Goal: Task Accomplishment & Management: Manage account settings

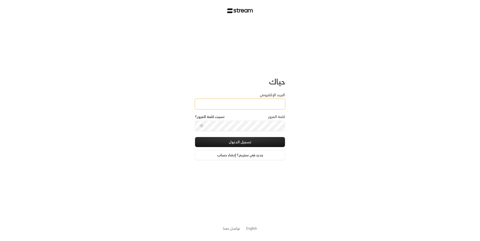
click at [224, 100] on input "البريد الإلكتروني" at bounding box center [240, 104] width 90 height 10
type input "[EMAIL_ADDRESS][DOMAIN_NAME]"
click at [240, 143] on button "تسجيل الدخول" at bounding box center [240, 142] width 90 height 10
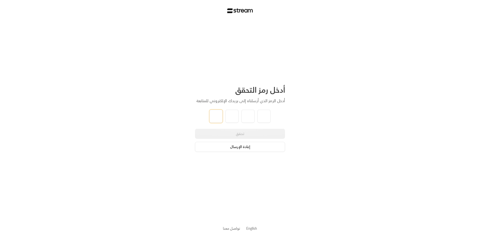
type input "8"
type input "3"
type input "9"
type input "8"
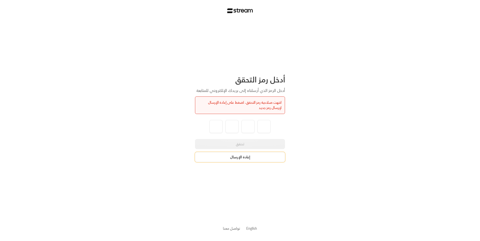
click at [261, 156] on button "إعادة الإرسال" at bounding box center [240, 157] width 90 height 10
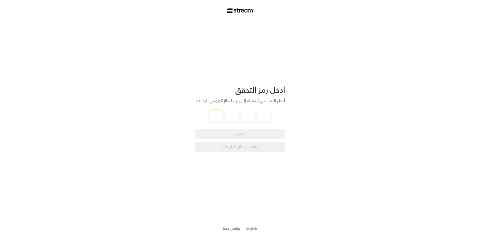
click at [221, 118] on input "tel" at bounding box center [216, 116] width 13 height 13
type input "9"
type input "0"
type input "3"
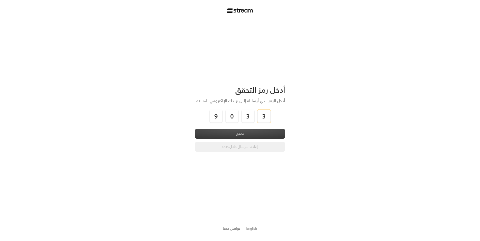
type input "3"
click at [234, 130] on button "تحقق" at bounding box center [240, 134] width 90 height 10
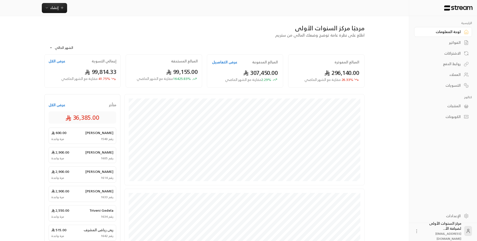
click at [456, 76] on div "العملاء" at bounding box center [440, 74] width 40 height 5
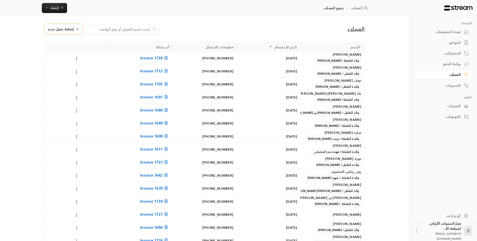
click at [74, 28] on div "إضافة عميل جديد" at bounding box center [64, 29] width 32 height 4
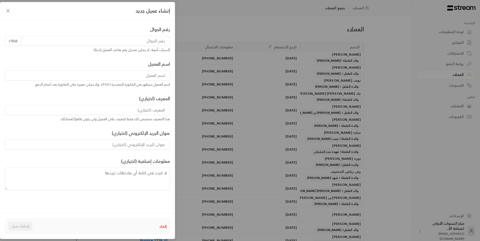
click at [127, 44] on input "tel" at bounding box center [96, 41] width 148 height 10
type input "551379378"
click at [153, 75] on input at bounding box center [87, 75] width 165 height 10
type input "[PERSON_NAME]"
click at [154, 112] on input at bounding box center [87, 110] width 165 height 10
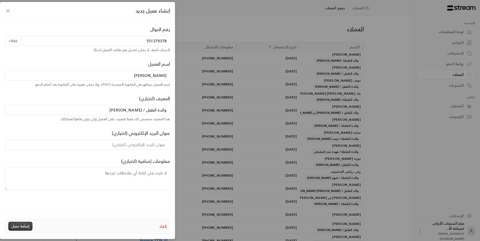
type input "والدة الطفل / [PERSON_NAME]"
click at [22, 227] on button "إضافة عميل" at bounding box center [20, 225] width 24 height 9
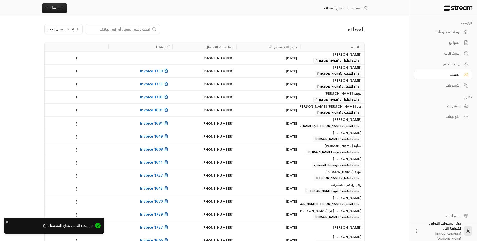
click at [438, 34] on div "لوحة المعلومات" at bounding box center [440, 31] width 40 height 5
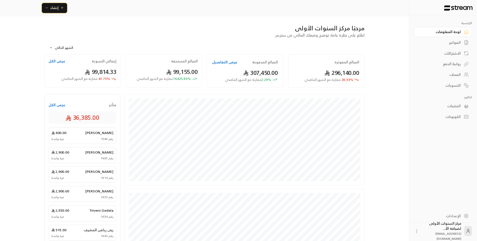
click at [50, 10] on span "إنشاء" at bounding box center [54, 8] width 8 height 6
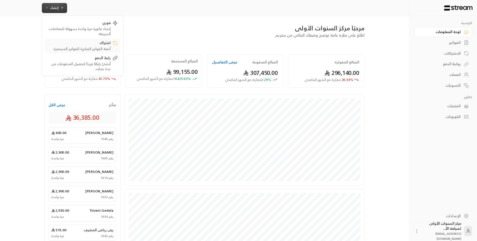
click at [104, 47] on div "أتمتة الفواتير المتكررة للفواتير المستمرة." at bounding box center [79, 48] width 63 height 5
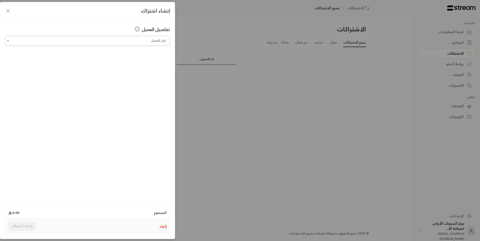
click at [136, 41] on input "اختر العميل" at bounding box center [87, 41] width 165 height 9
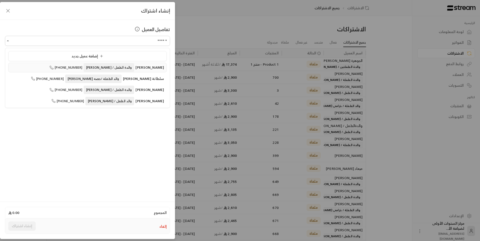
click at [118, 68] on span "والدة الطفل / [PERSON_NAME]" at bounding box center [109, 67] width 50 height 8
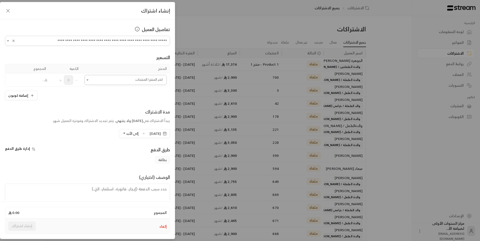
type input "**********"
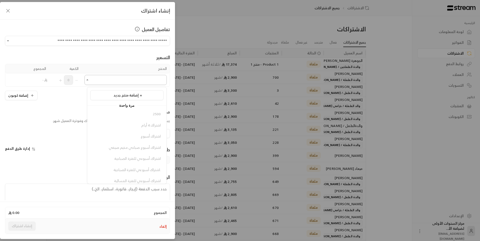
click at [132, 80] on input "اختر العميل" at bounding box center [126, 80] width 82 height 9
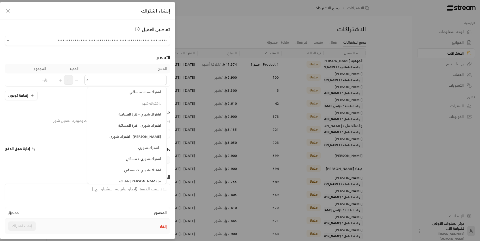
scroll to position [576, 0]
click at [138, 125] on span "اشتراك شهري - فترة المسائية" at bounding box center [139, 124] width 43 height 6
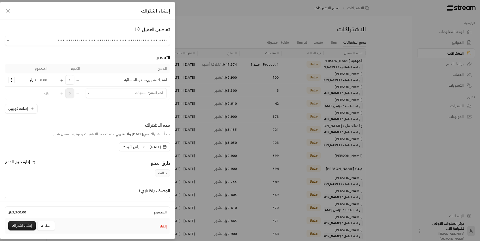
click at [14, 79] on icon "Selected Products" at bounding box center [11, 79] width 5 height 5
click at [37, 94] on span "إضافة كوبون" at bounding box center [31, 92] width 19 height 6
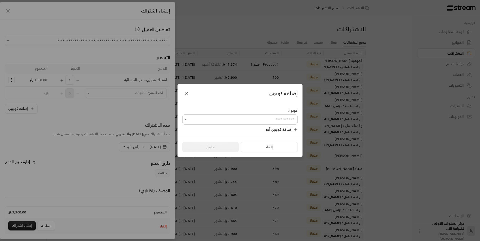
click at [276, 117] on input "اختر العميل" at bounding box center [240, 119] width 115 height 9
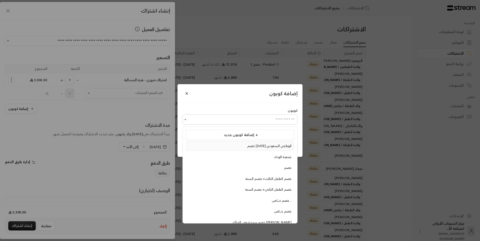
click at [276, 148] on span "خصم اليوم الوطني السعودي" at bounding box center [269, 146] width 44 height 6
type input "**********"
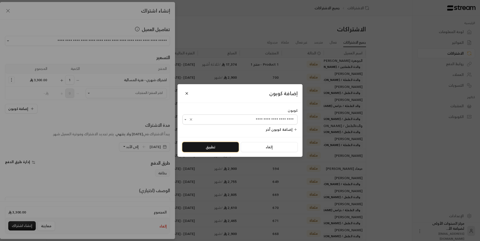
click at [204, 145] on button "تطبيق" at bounding box center [210, 147] width 57 height 10
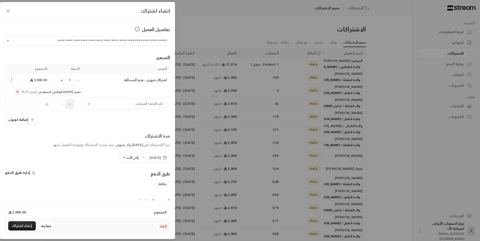
click at [150, 157] on span "[DATE]" at bounding box center [155, 157] width 11 height 5
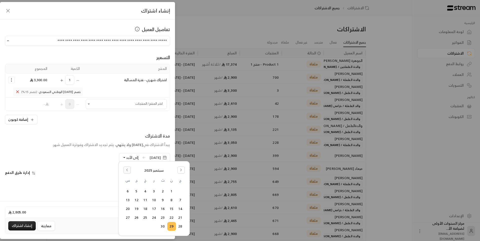
click at [127, 168] on icon "Go to the Previous Month" at bounding box center [127, 170] width 4 height 4
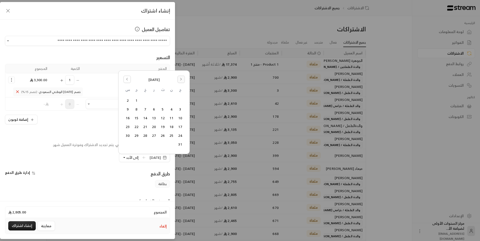
click at [182, 79] on icon "Go to the Next Month" at bounding box center [181, 79] width 1 height 2
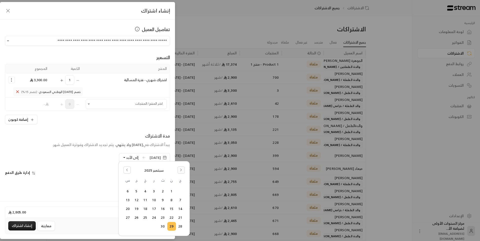
click at [179, 169] on icon "Go to the Next Month" at bounding box center [181, 170] width 4 height 4
click at [181, 218] on button "19" at bounding box center [180, 217] width 8 height 8
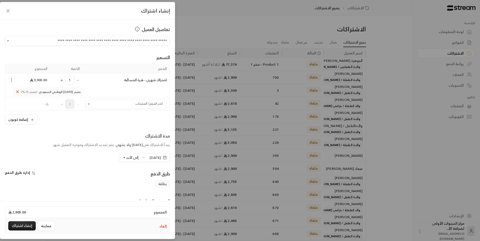
click at [116, 178] on div "طرق الدفع" at bounding box center [130, 175] width 85 height 10
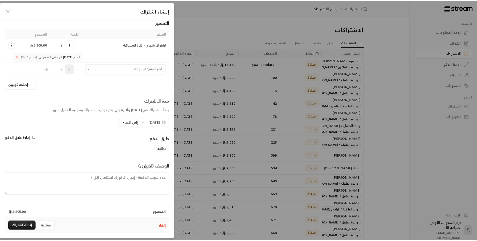
scroll to position [36, 0]
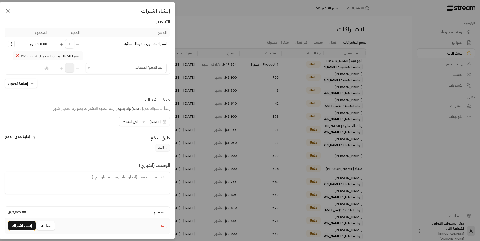
click at [20, 224] on button "إنشاء اشتراك" at bounding box center [22, 225] width 28 height 9
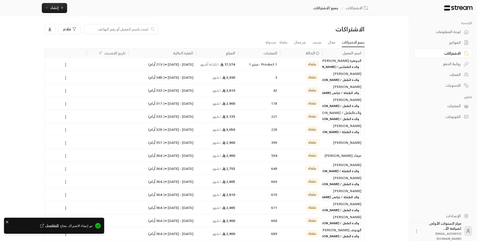
click at [455, 30] on div "لوحة المعلومات" at bounding box center [440, 31] width 40 height 5
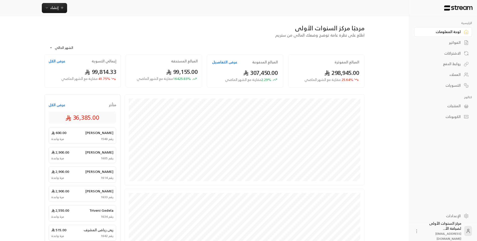
click at [460, 46] on link "الفواتير" at bounding box center [443, 43] width 58 height 10
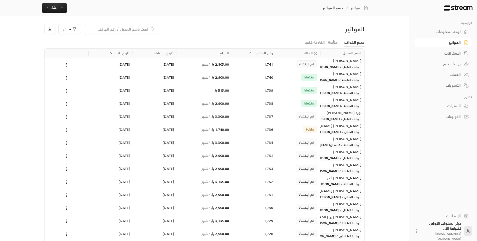
click at [455, 27] on link "لوحة المعلومات" at bounding box center [443, 32] width 58 height 10
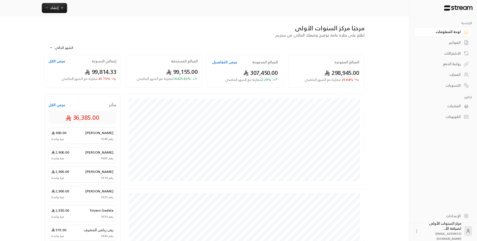
click at [454, 44] on div "الفواتير" at bounding box center [440, 42] width 40 height 5
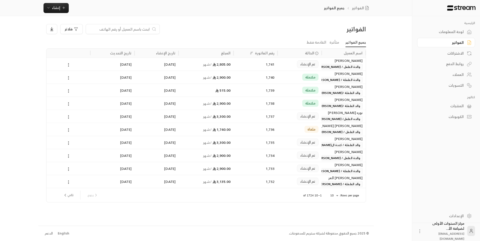
click at [322, 64] on div "تم الإنشاء" at bounding box center [300, 64] width 44 height 13
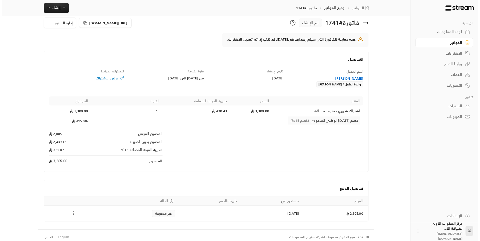
scroll to position [11, 0]
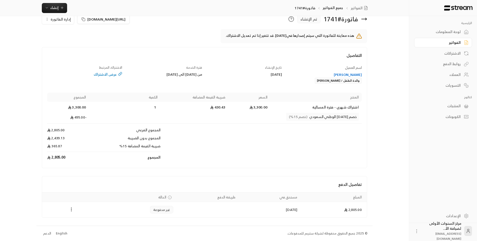
click at [73, 209] on icon "Payments" at bounding box center [71, 209] width 5 height 5
click at [102, 223] on li "تغيير الحالة الى مدفوعة" at bounding box center [90, 222] width 39 height 9
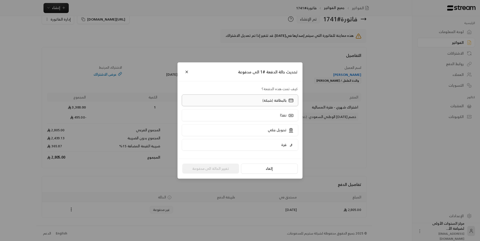
click at [254, 98] on label "بالبطاقة (شبكة)" at bounding box center [240, 100] width 117 height 12
click at [226, 170] on button "تغيير الحالة الى مدفوعة" at bounding box center [210, 168] width 57 height 10
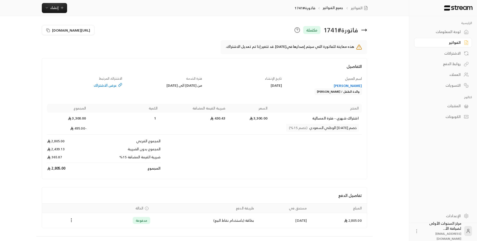
scroll to position [11, 0]
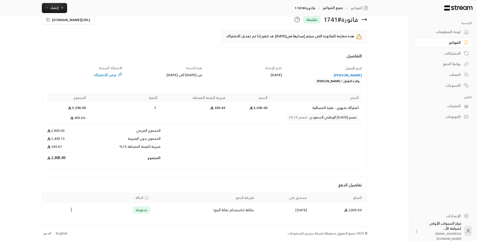
click at [365, 20] on icon at bounding box center [364, 20] width 6 height 6
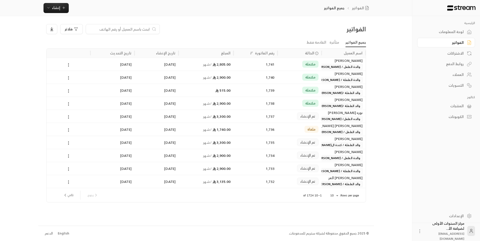
click at [287, 33] on div "فلاتر" at bounding box center [166, 29] width 244 height 10
click at [331, 66] on span "والدة الطفل / [PERSON_NAME]" at bounding box center [339, 67] width 48 height 6
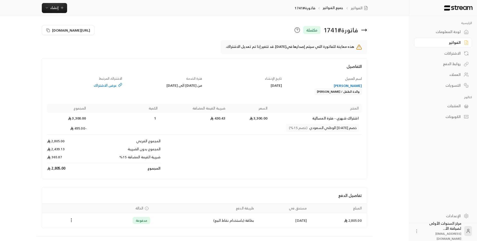
click at [361, 30] on icon at bounding box center [364, 30] width 6 height 6
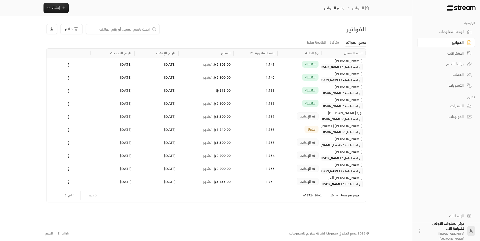
click at [439, 29] on div "لوحة المعلومات" at bounding box center [444, 31] width 40 height 5
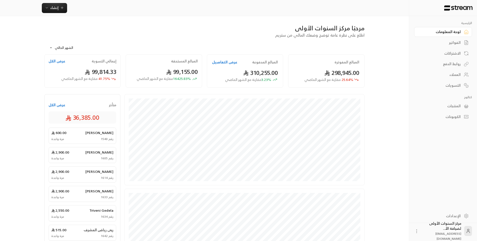
click at [467, 38] on link "الفواتير" at bounding box center [443, 43] width 58 height 10
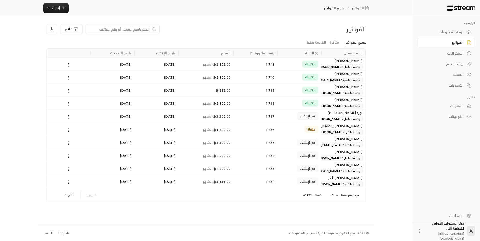
click at [319, 66] on div "مكتملة" at bounding box center [300, 64] width 44 height 13
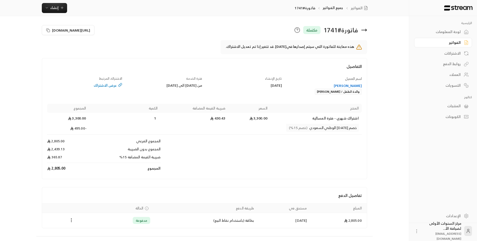
drag, startPoint x: 309, startPoint y: 92, endPoint x: 341, endPoint y: 93, distance: 32.5
click at [341, 93] on div "ساره موسى الموسى والدة الطفل / عبدالله محمد القاسم" at bounding box center [324, 89] width 75 height 12
copy div "عبدالله محمد القاسم"
click at [365, 29] on icon at bounding box center [364, 30] width 6 height 6
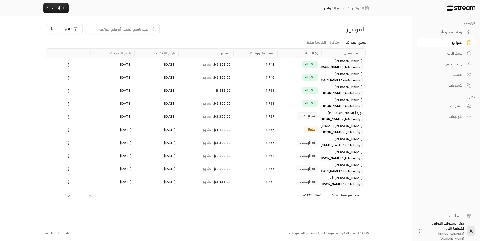
click at [327, 61] on div "[PERSON_NAME]" at bounding box center [344, 61] width 38 height 6
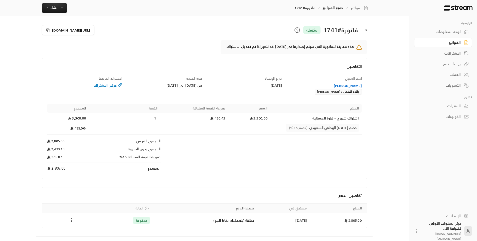
click at [443, 31] on div "لوحة المعلومات" at bounding box center [440, 31] width 40 height 5
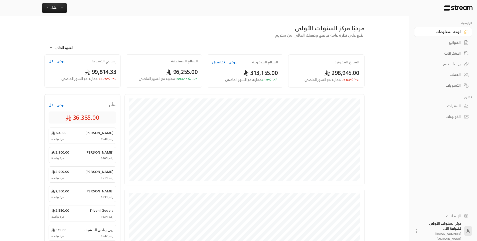
click at [445, 42] on div "الفواتير" at bounding box center [440, 42] width 40 height 5
click at [447, 43] on div "الفواتير" at bounding box center [440, 42] width 40 height 5
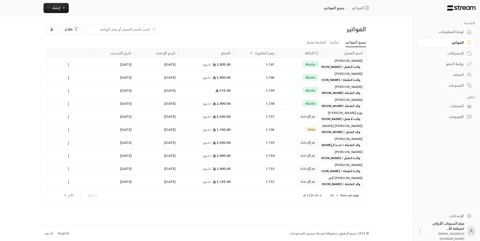
click at [344, 93] on span "والد الطفلة /[PERSON_NAME]" at bounding box center [340, 93] width 46 height 6
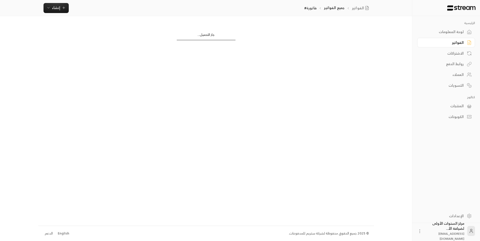
click at [452, 33] on div "لوحة المعلومات" at bounding box center [444, 31] width 40 height 5
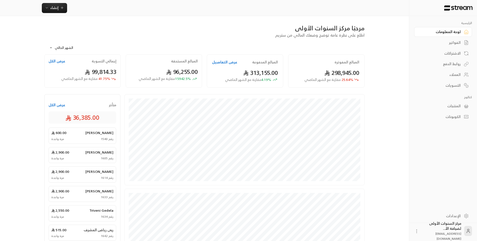
click at [451, 46] on link "الفواتير" at bounding box center [443, 43] width 58 height 10
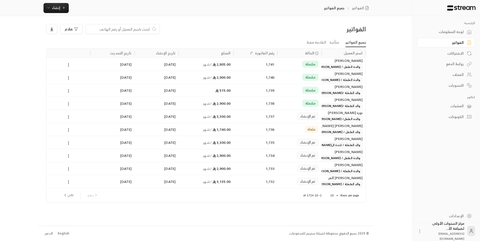
click at [336, 21] on div "الفواتير فلاتر جميع الفواتير متأخرة القادمة فقط اسم العميل الحالة رقم الفاتورة …" at bounding box center [206, 120] width 336 height 209
click at [65, 10] on span "إنشاء" at bounding box center [56, 8] width 19 height 6
drag, startPoint x: 194, startPoint y: 37, endPoint x: 107, endPoint y: 23, distance: 88.2
click at [192, 36] on div "الفواتير فلاتر" at bounding box center [206, 31] width 325 height 14
click at [134, 29] on input at bounding box center [119, 29] width 61 height 6
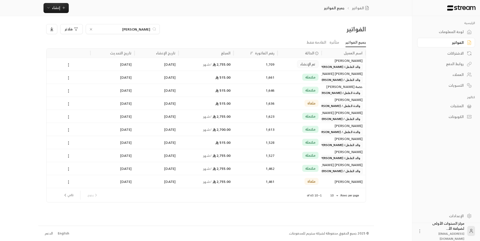
type input "[PERSON_NAME]"
click at [296, 99] on div "ملغاة" at bounding box center [300, 103] width 38 height 13
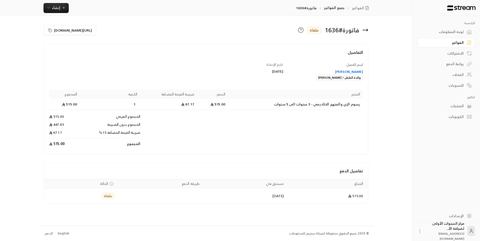
click at [351, 71] on div "[PERSON_NAME]" at bounding box center [326, 71] width 75 height 5
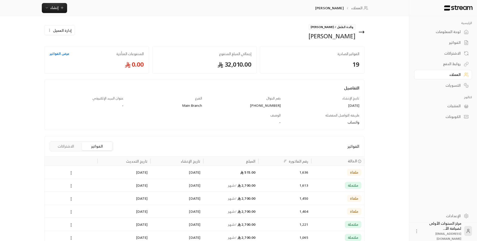
click at [312, 183] on div "مكتملة" at bounding box center [337, 184] width 53 height 13
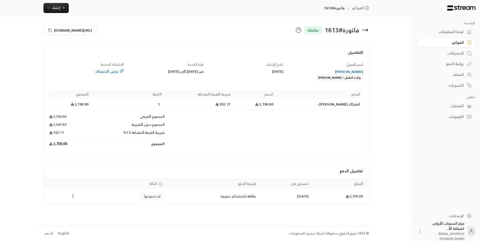
click at [368, 28] on icon at bounding box center [366, 30] width 6 height 6
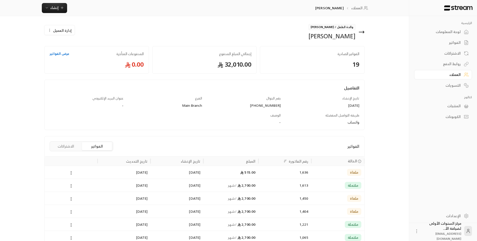
click at [75, 145] on button "الاشتراكات" at bounding box center [66, 146] width 30 height 8
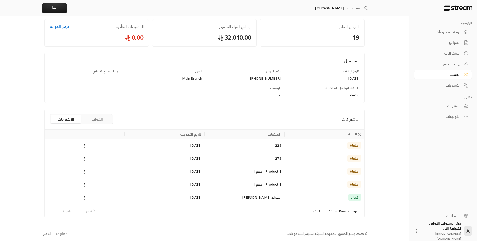
scroll to position [28, 0]
click at [243, 196] on div "اشتراك [PERSON_NAME] -" at bounding box center [244, 196] width 74 height 13
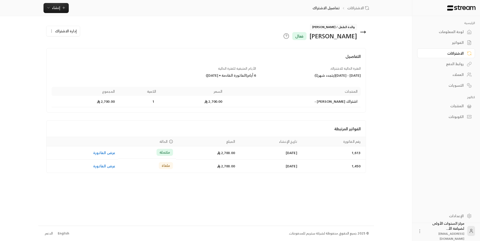
click at [364, 35] on icon at bounding box center [363, 32] width 6 height 6
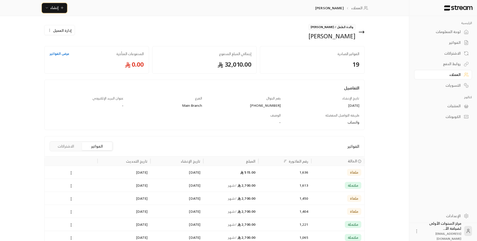
click at [58, 9] on span "إنشاء" at bounding box center [54, 8] width 19 height 6
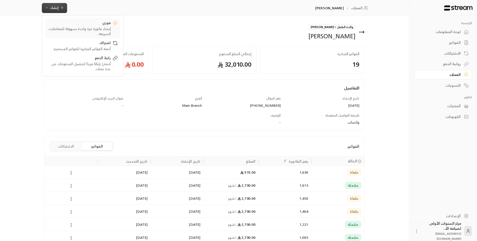
click at [95, 31] on div "إنشاء فاتورة مرة واحدة بسهولة للمعاملات السريعة." at bounding box center [79, 31] width 63 height 10
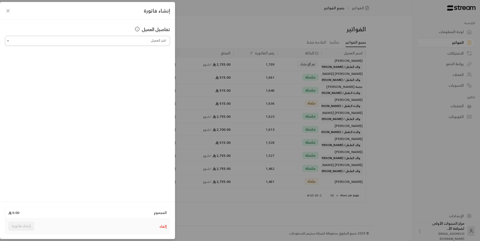
click at [150, 40] on input "اختر العميل" at bounding box center [87, 41] width 165 height 9
click at [124, 71] on span "والدة الطفل / [PERSON_NAME]" at bounding box center [109, 67] width 50 height 8
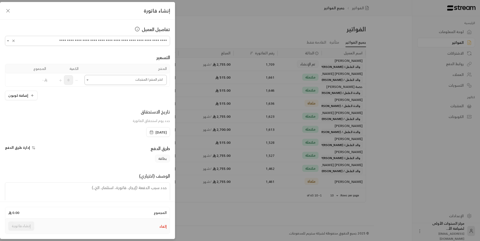
type input "**********"
click at [137, 80] on input "اختر العميل" at bounding box center [126, 80] width 82 height 9
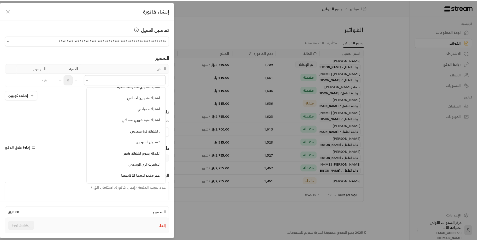
scroll to position [425, 0]
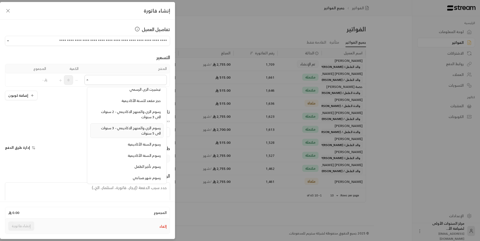
click at [138, 133] on div "رسوم الزي والمنهج الاكاديمي - 3 سنوات الى 5 سنوات" at bounding box center [127, 130] width 68 height 10
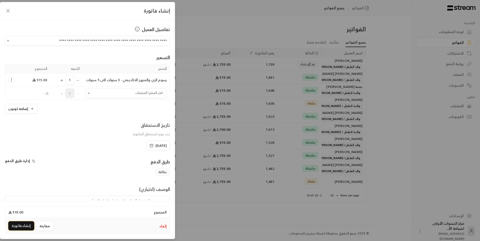
click at [22, 225] on button "إنشاء فاتورة" at bounding box center [21, 225] width 26 height 9
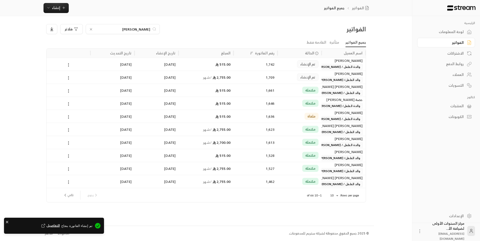
click at [320, 65] on div "تم الإنشاء" at bounding box center [300, 64] width 44 height 13
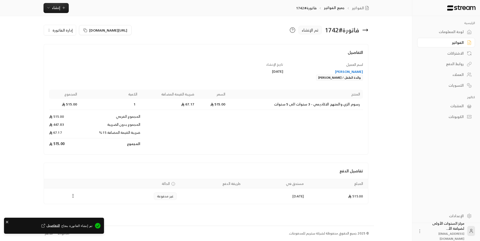
click at [354, 70] on div "[PERSON_NAME]" at bounding box center [326, 71] width 75 height 5
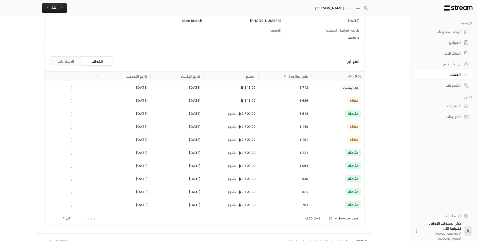
scroll to position [93, 0]
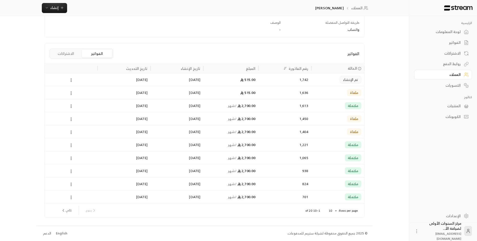
click at [262, 92] on div "1,636" at bounding box center [284, 92] width 47 height 13
